Goal: Check status: Check status

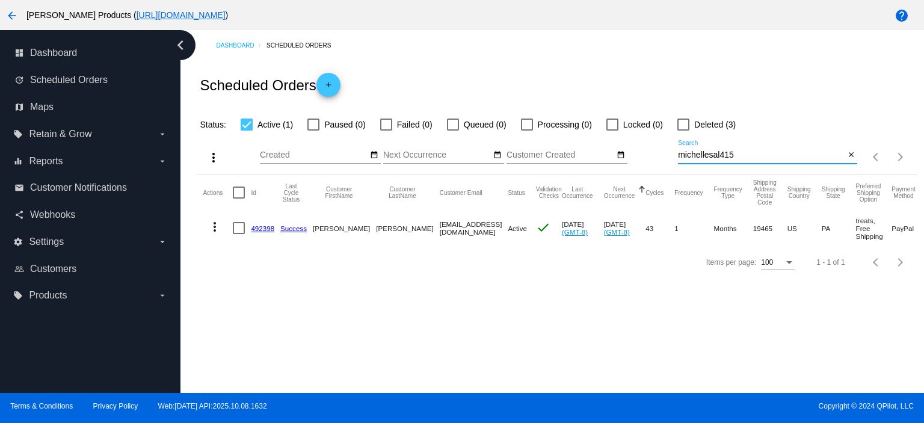
drag, startPoint x: 733, startPoint y: 159, endPoint x: 670, endPoint y: 157, distance: 63.2
click at [670, 157] on div "more_vert Oct Jan Feb Mar [DATE]" at bounding box center [557, 153] width 720 height 43
paste input "[EMAIL_ADDRESS][DOMAIN_NAME]"
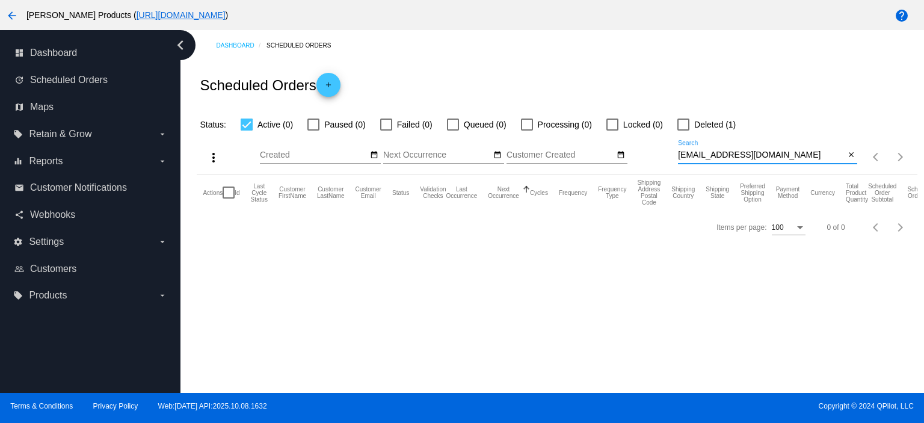
type input "[EMAIL_ADDRESS][DOMAIN_NAME]"
click at [684, 125] on div at bounding box center [683, 125] width 12 height 12
click at [683, 131] on input "Deleted (1)" at bounding box center [683, 131] width 1 height 1
checkbox input "true"
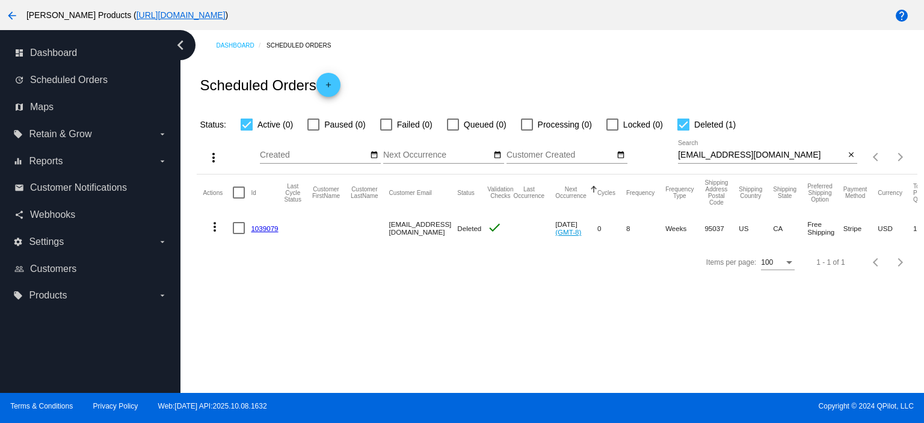
click at [262, 225] on link "1039079" at bounding box center [264, 228] width 27 height 8
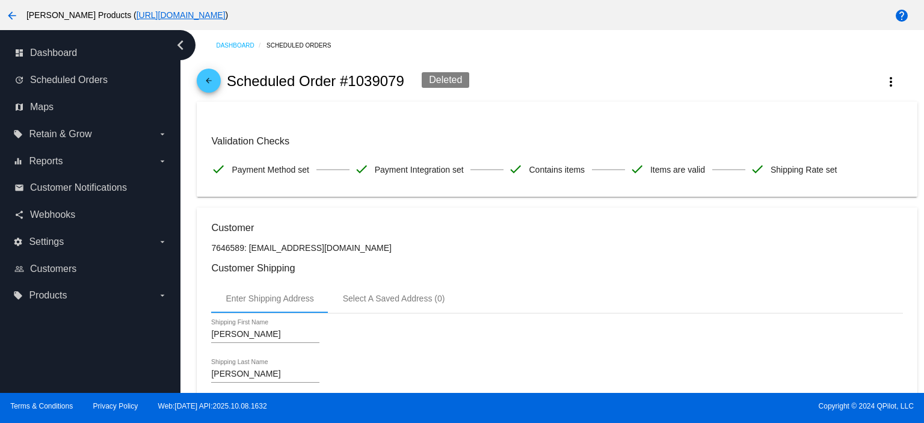
click at [212, 79] on mat-icon "arrow_back" at bounding box center [209, 83] width 14 height 14
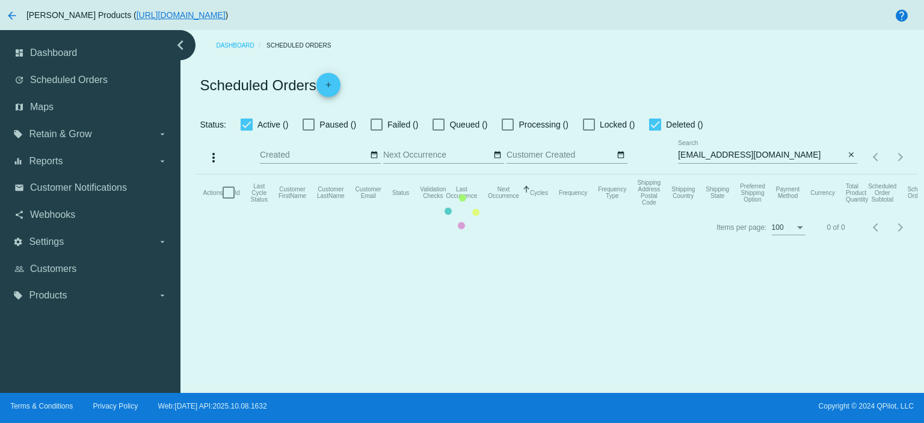
checkbox input "true"
click at [777, 174] on mat-table "Actions Id Last Cycle Status Customer FirstName Customer LastName Customer Emai…" at bounding box center [557, 192] width 720 height 36
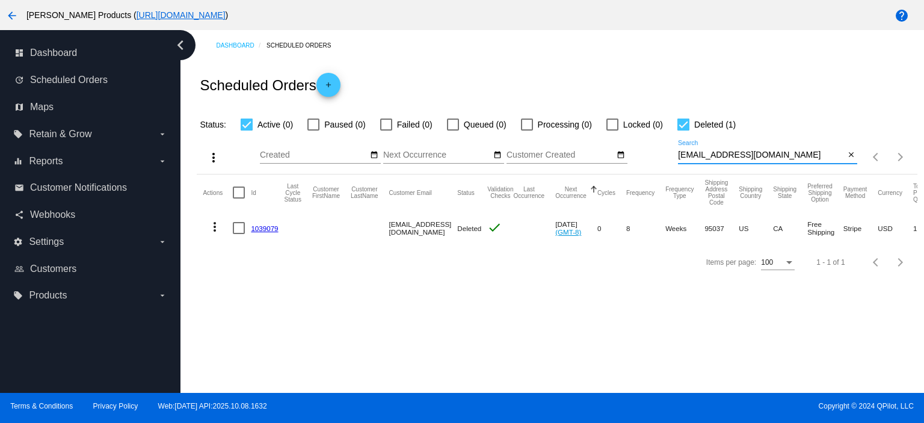
drag, startPoint x: 777, startPoint y: 155, endPoint x: 647, endPoint y: 158, distance: 130.0
click at [647, 158] on div "more_vert Oct Jan Feb Mar [DATE]" at bounding box center [557, 153] width 720 height 43
paste input "katauletta@hot"
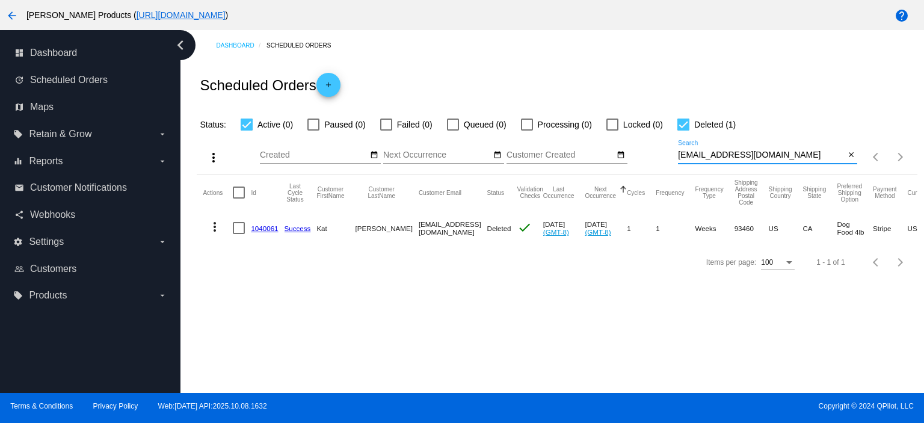
type input "[EMAIL_ADDRESS][DOMAIN_NAME]"
click at [268, 226] on link "1040061" at bounding box center [264, 228] width 27 height 8
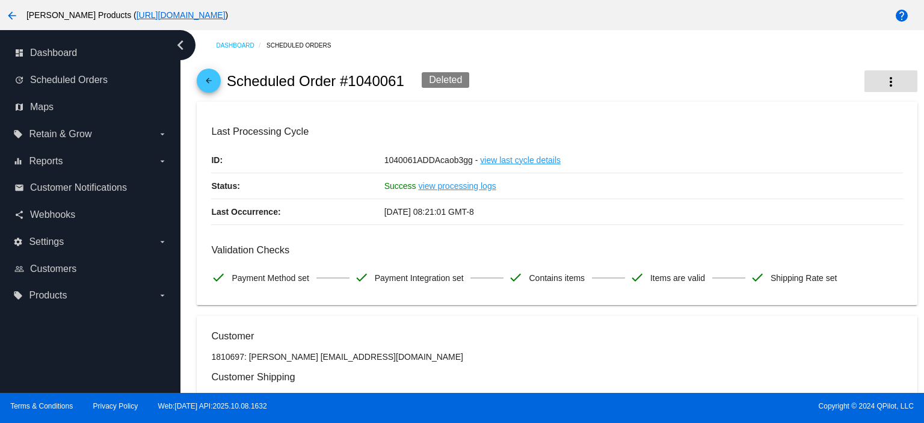
click at [884, 76] on mat-icon "more_vert" at bounding box center [891, 82] width 14 height 14
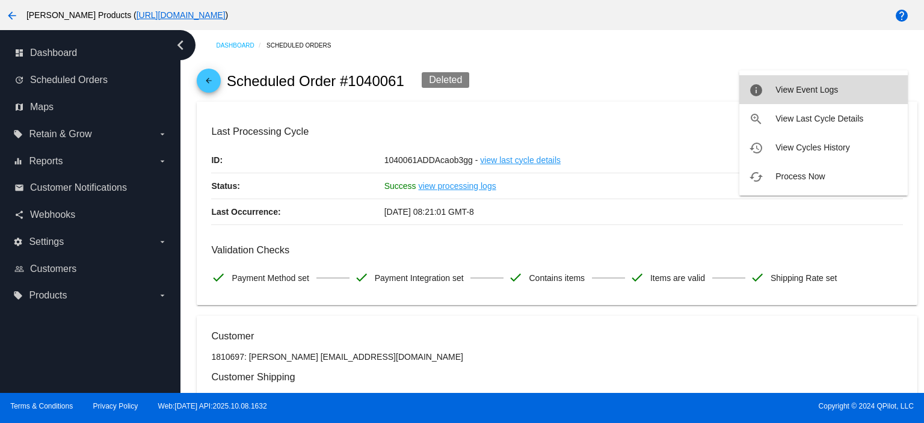
click at [810, 89] on span "View Event Logs" at bounding box center [807, 90] width 63 height 10
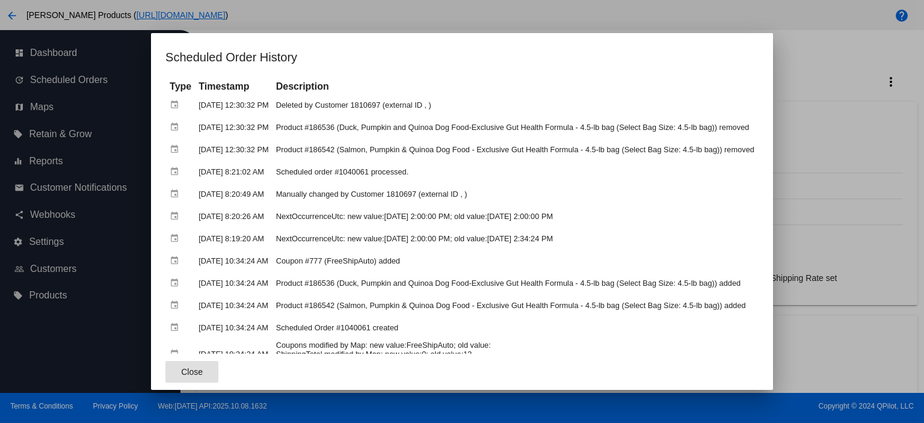
click at [847, 153] on div at bounding box center [462, 211] width 924 height 423
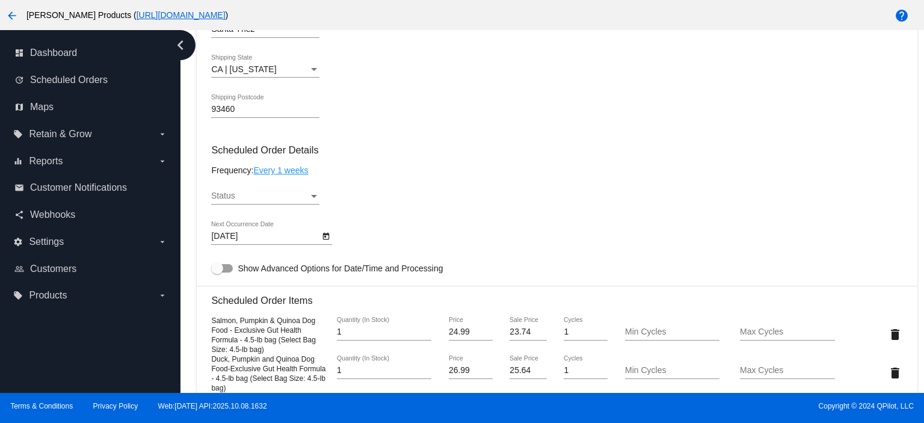
scroll to position [496, 0]
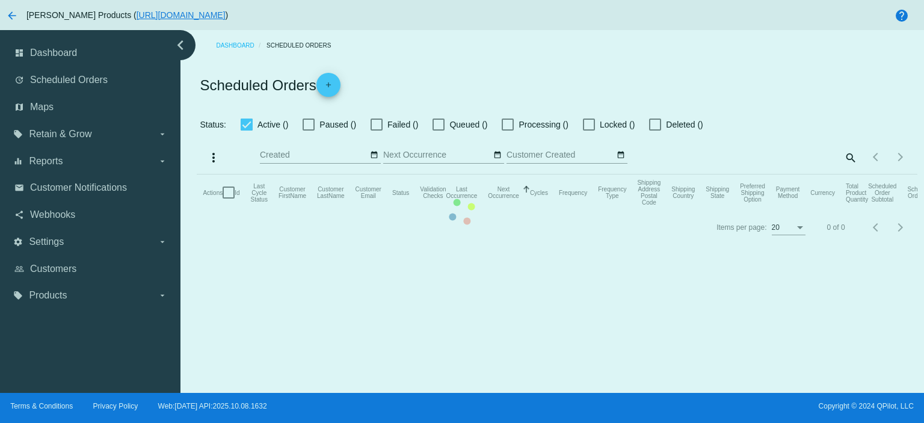
checkbox input "true"
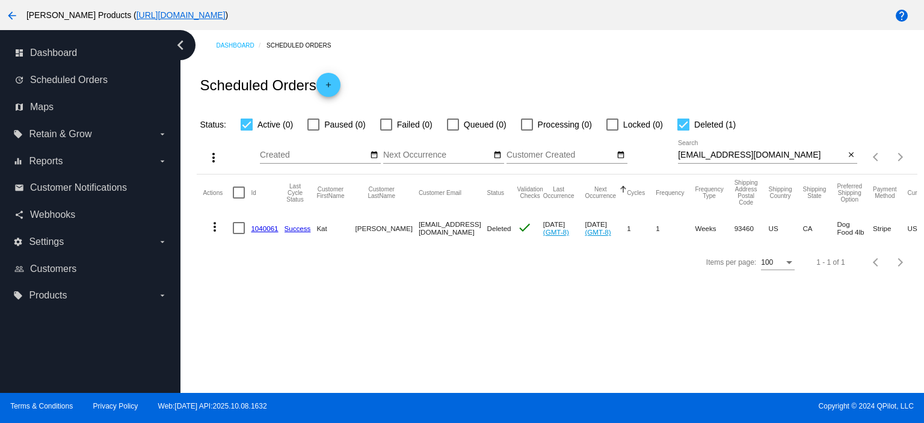
click at [258, 228] on link "1040061" at bounding box center [264, 228] width 27 height 8
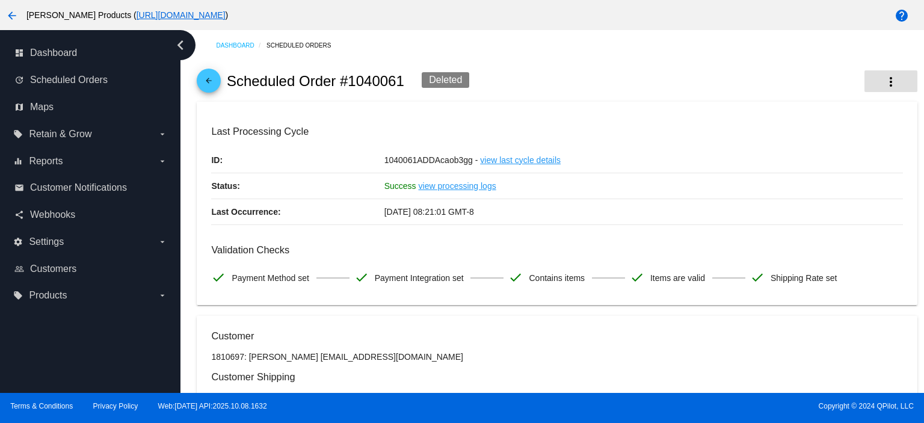
click at [884, 77] on mat-icon "more_vert" at bounding box center [891, 82] width 14 height 14
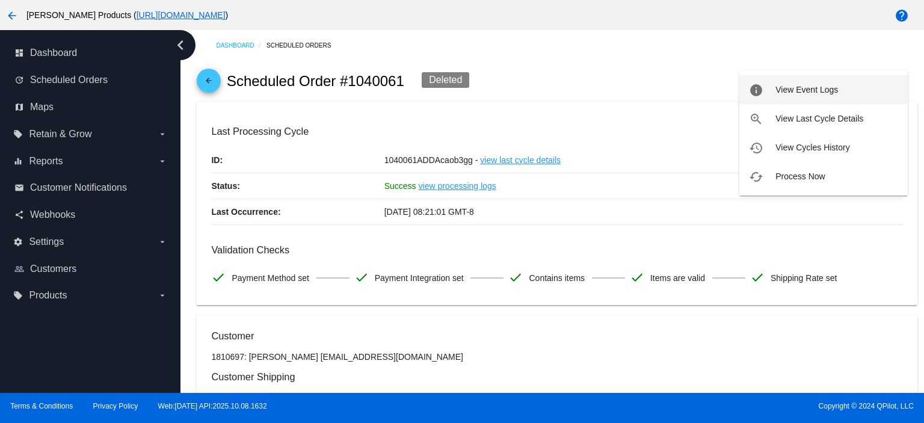
click at [814, 90] on span "View Event Logs" at bounding box center [807, 90] width 63 height 10
